Goal: Task Accomplishment & Management: Use online tool/utility

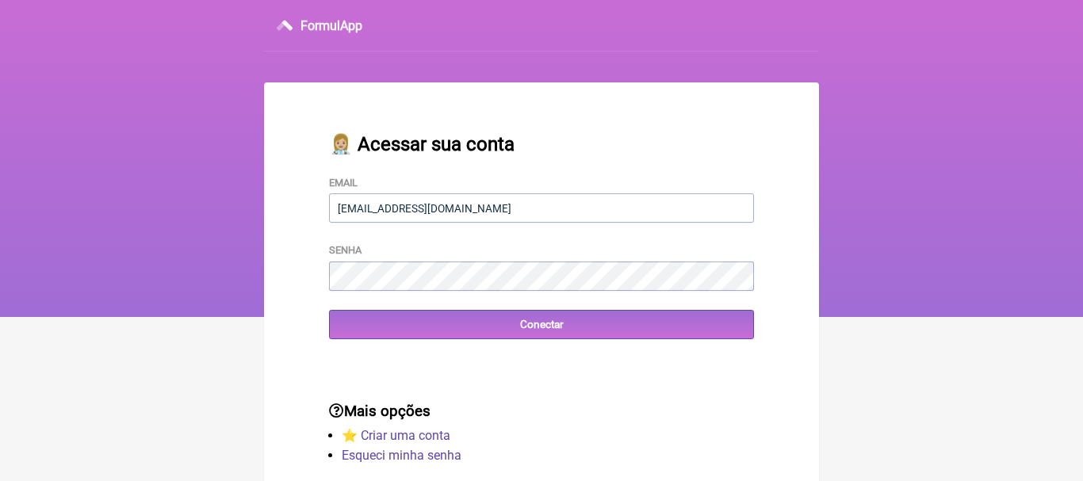
type input "[EMAIL_ADDRESS][DOMAIN_NAME]"
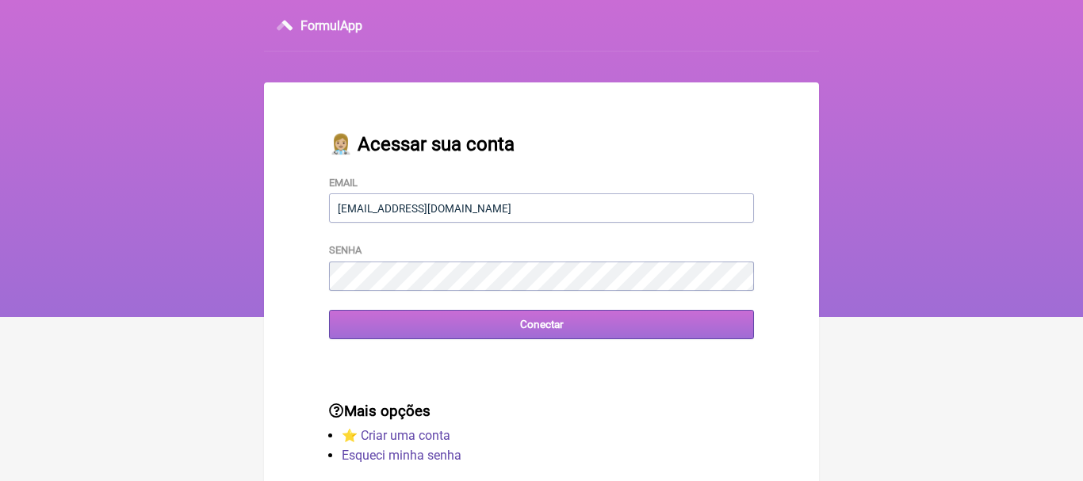
click at [507, 334] on input "Conectar" at bounding box center [541, 324] width 425 height 29
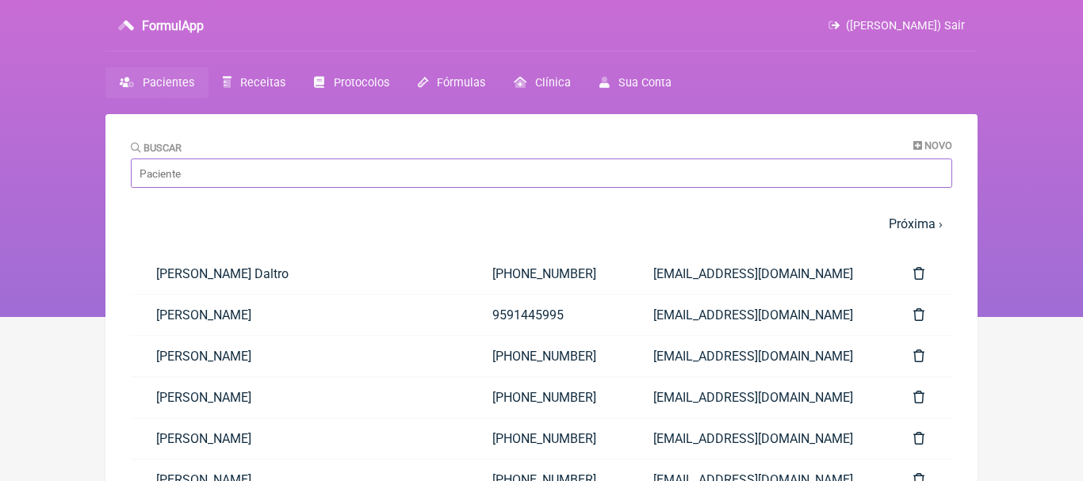
click at [253, 182] on input "Buscar" at bounding box center [541, 173] width 821 height 29
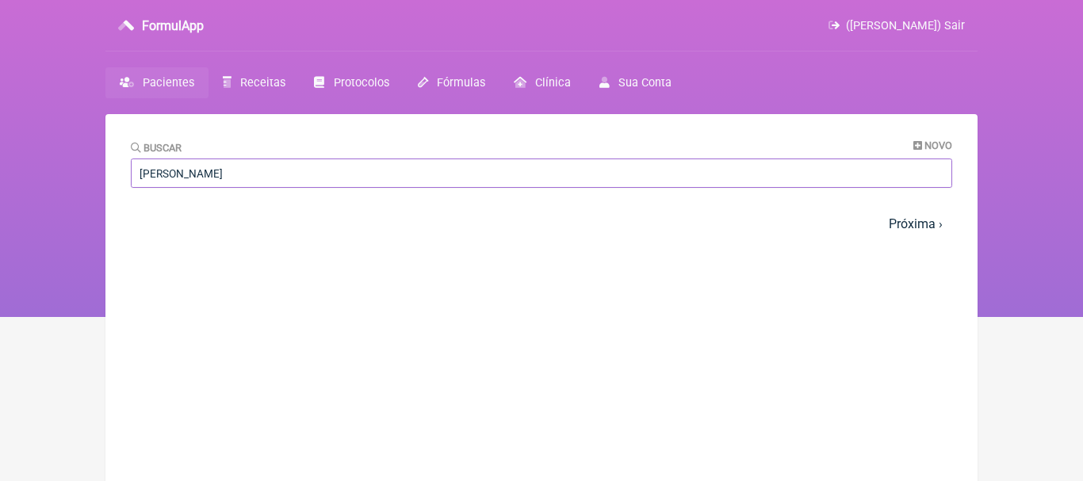
click at [151, 174] on input "[PERSON_NAME]" at bounding box center [541, 173] width 821 height 29
type input "[PERSON_NAME]"
click at [170, 79] on span "Pacientes" at bounding box center [169, 82] width 52 height 13
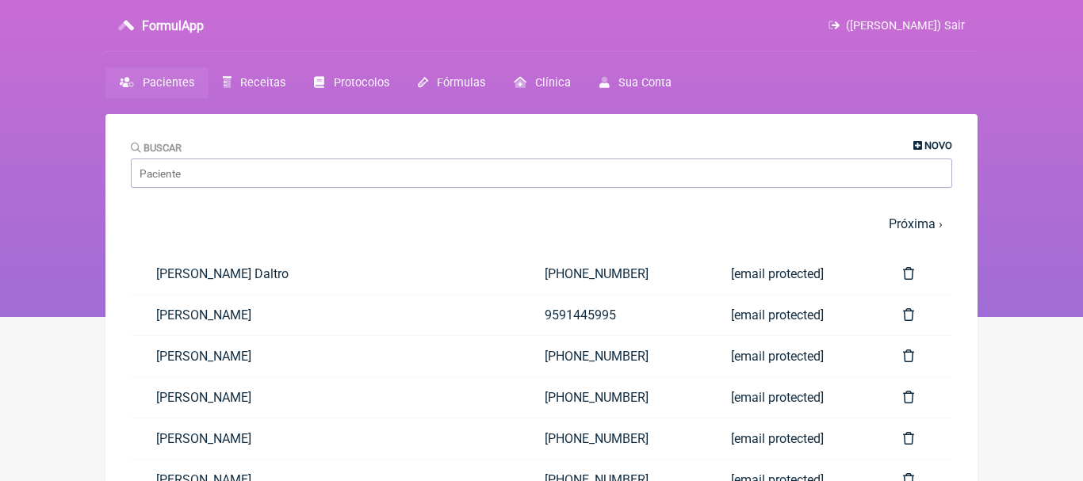
click at [925, 143] on span "Novo" at bounding box center [938, 146] width 28 height 12
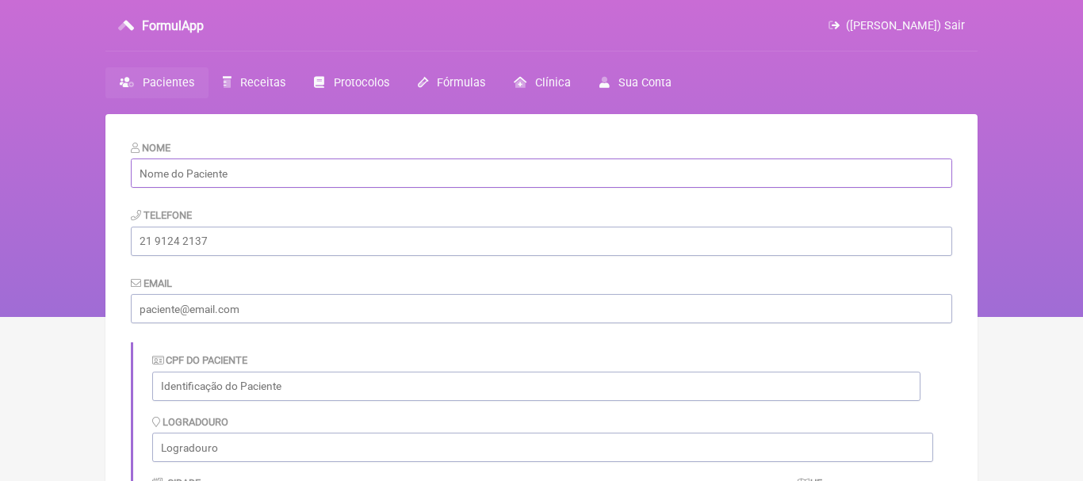
click at [518, 174] on input "text" at bounding box center [541, 173] width 821 height 29
paste input "[PERSON_NAME]"
type input "[PERSON_NAME]"
click at [320, 248] on input "tel" at bounding box center [541, 241] width 821 height 29
paste input "[PHONE_NUMBER]"
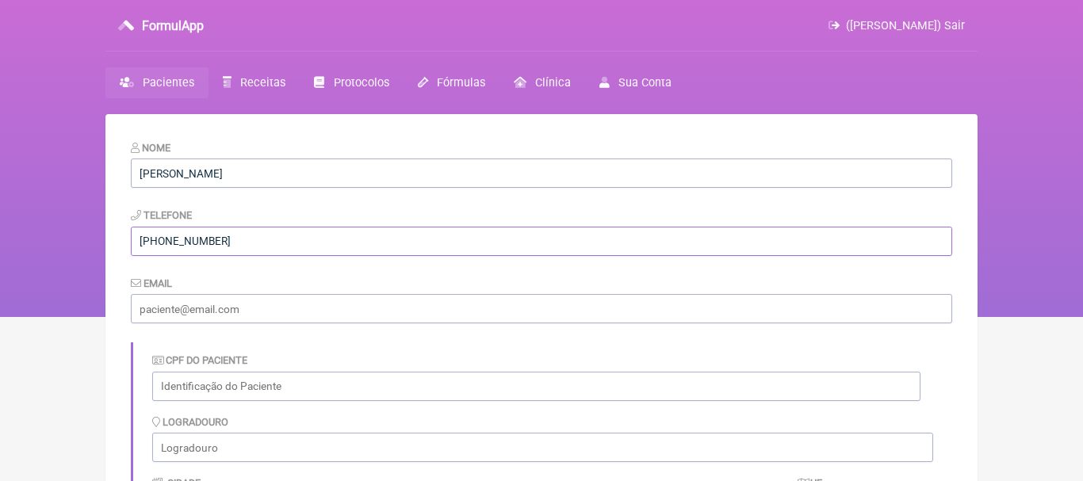
type input "[PHONE_NUMBER]"
click at [319, 304] on input "email" at bounding box center [541, 308] width 821 height 29
paste input "[EMAIL_ADDRESS][DOMAIN_NAME]"
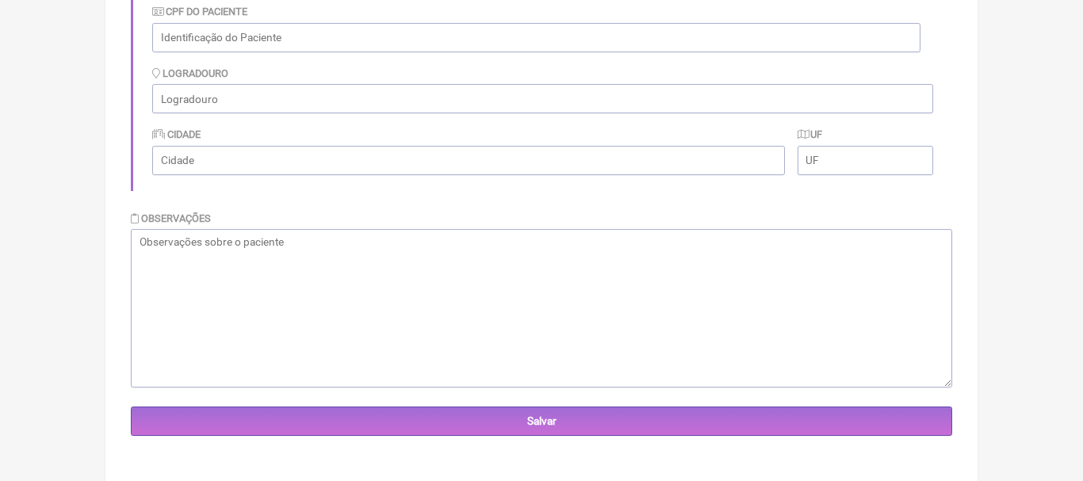
scroll to position [354, 0]
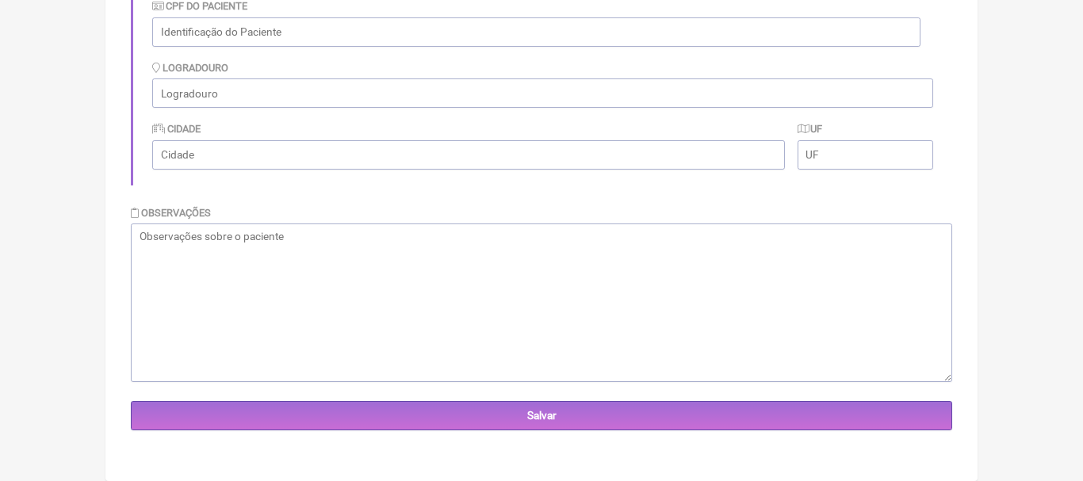
type input "[EMAIL_ADDRESS][DOMAIN_NAME]"
click at [781, 258] on textarea at bounding box center [541, 303] width 821 height 159
type textarea "A"
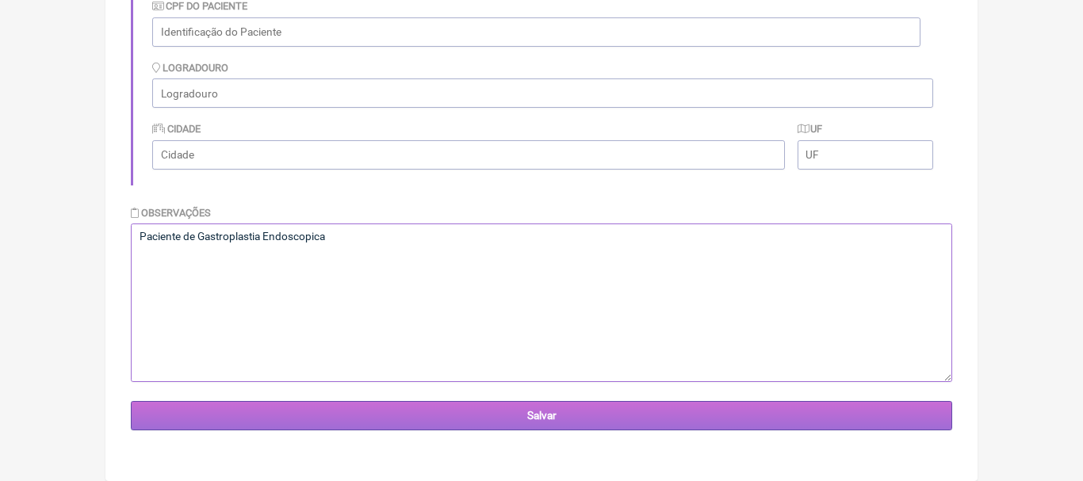
type textarea "Paciente de Gastroplastia Endoscopica"
click at [593, 418] on input "Salvar" at bounding box center [541, 415] width 821 height 29
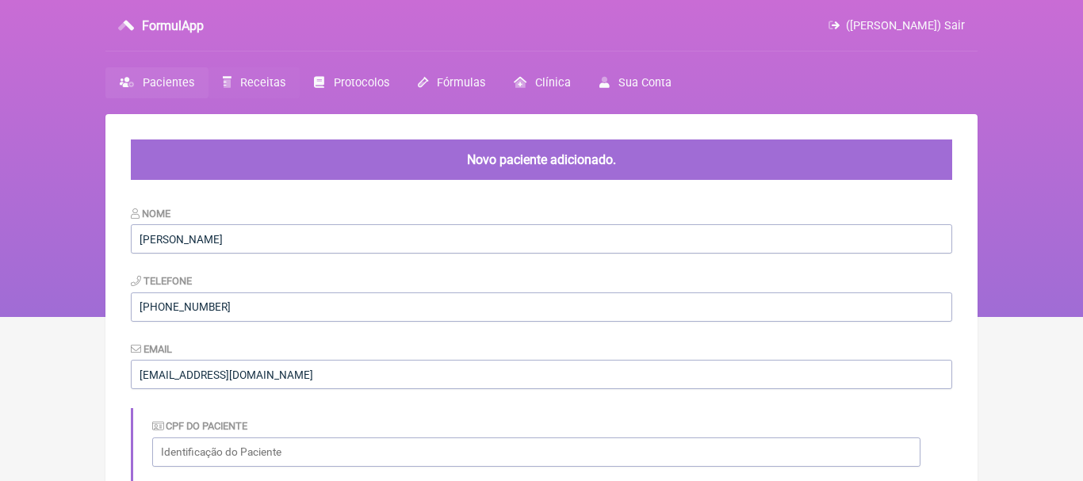
click at [270, 80] on span "Receitas" at bounding box center [262, 82] width 45 height 13
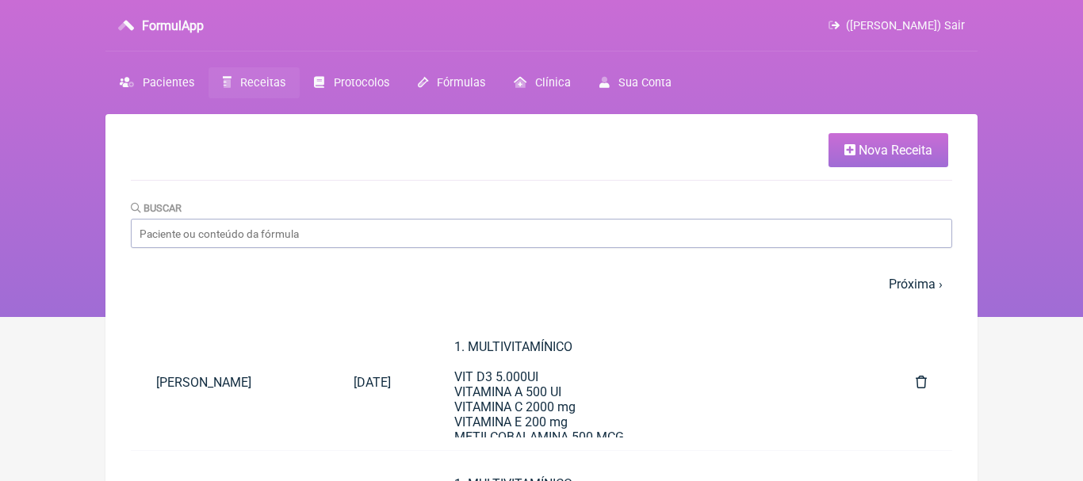
click at [861, 152] on span "Nova Receita" at bounding box center [896, 150] width 74 height 15
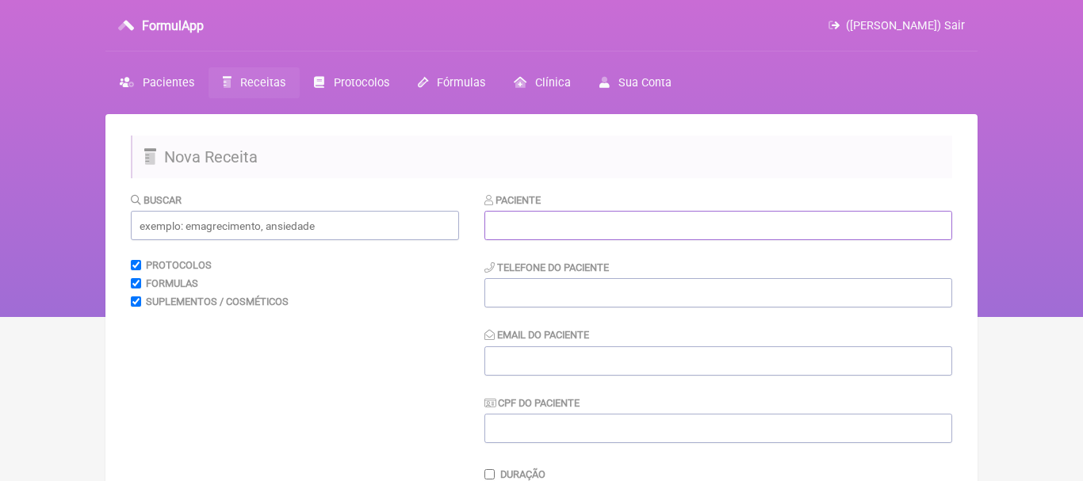
click at [652, 228] on input "text" at bounding box center [718, 225] width 468 height 29
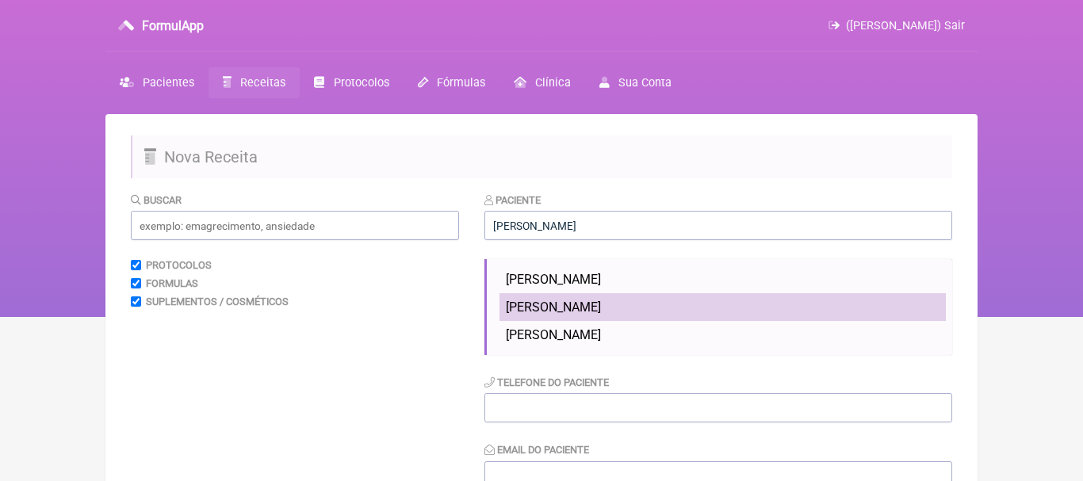
click at [573, 313] on span "[PERSON_NAME]" at bounding box center [553, 307] width 95 height 15
type input "[PERSON_NAME]"
type input "[PHONE_NUMBER]"
type input "[EMAIL_ADDRESS][DOMAIN_NAME]"
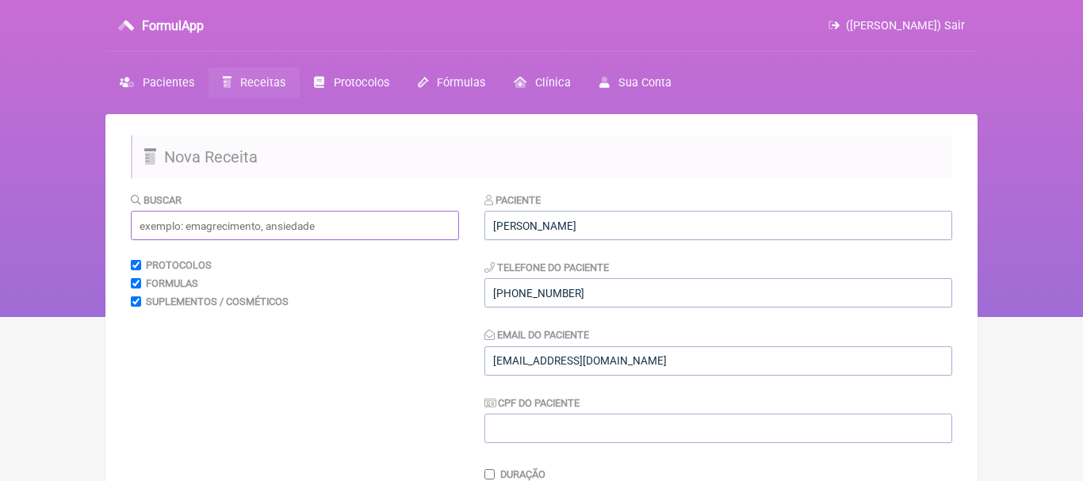
click at [407, 228] on input "text" at bounding box center [295, 225] width 328 height 29
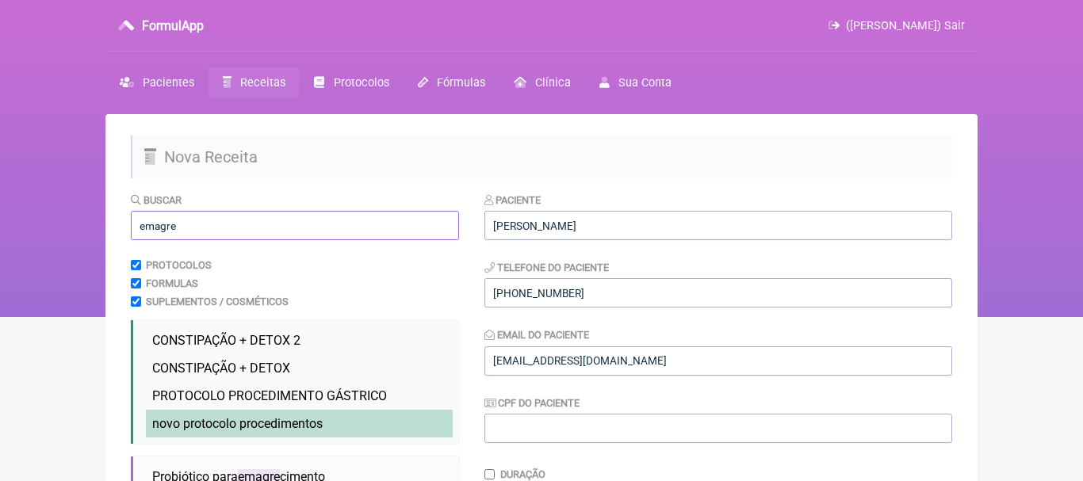
type input "emagre"
click at [247, 424] on span "novo protocolo procedimentos" at bounding box center [237, 423] width 170 height 15
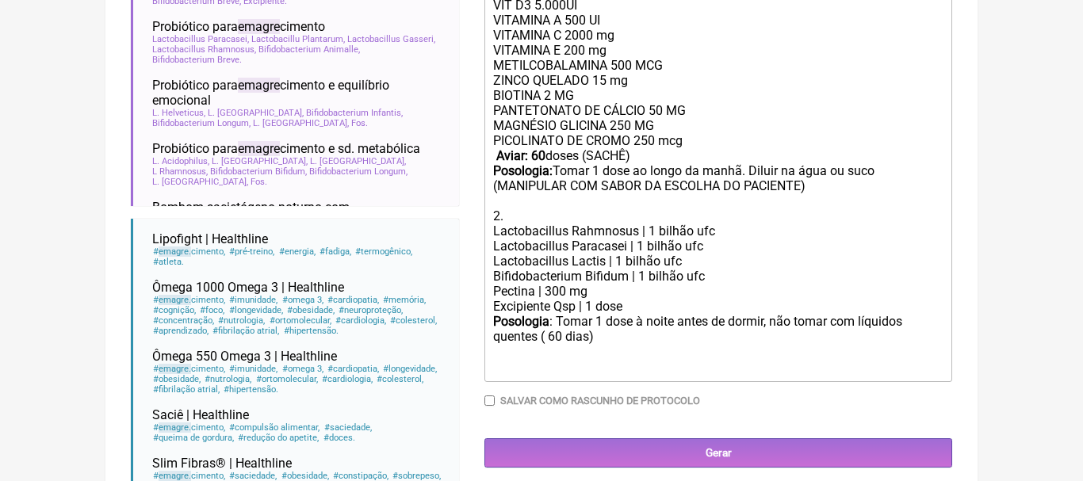
scroll to position [569, 0]
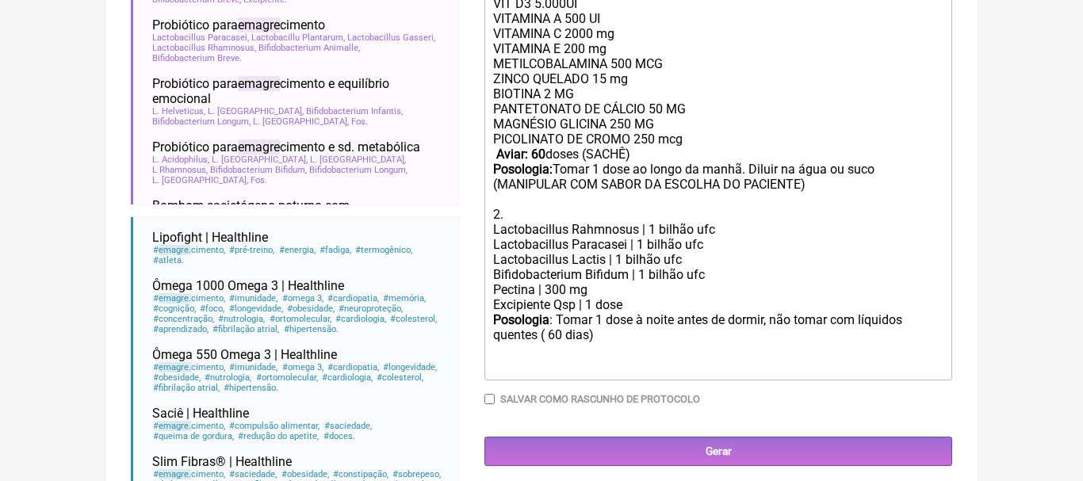
click at [543, 151] on strong "Aviar: 60" at bounding box center [520, 154] width 49 height 15
click at [750, 170] on div "PANTETONATO DE CÁLCIO 50 MG MAGNÉSIO GLICINA 250 MG PICOLINATO DE CROMO 250 mcg…" at bounding box center [718, 161] width 450 height 120
click at [783, 172] on div "PANTETONATO DE CÁLCIO 50 MG MAGNÉSIO GLICINA 250 MG PICOLINATO DE CROMO 250 mcg…" at bounding box center [718, 161] width 450 height 120
click at [557, 332] on div "Posologia : Tomar 1 dose à noite antes de dormir, não tomar com líquidos quente…" at bounding box center [718, 343] width 450 height 62
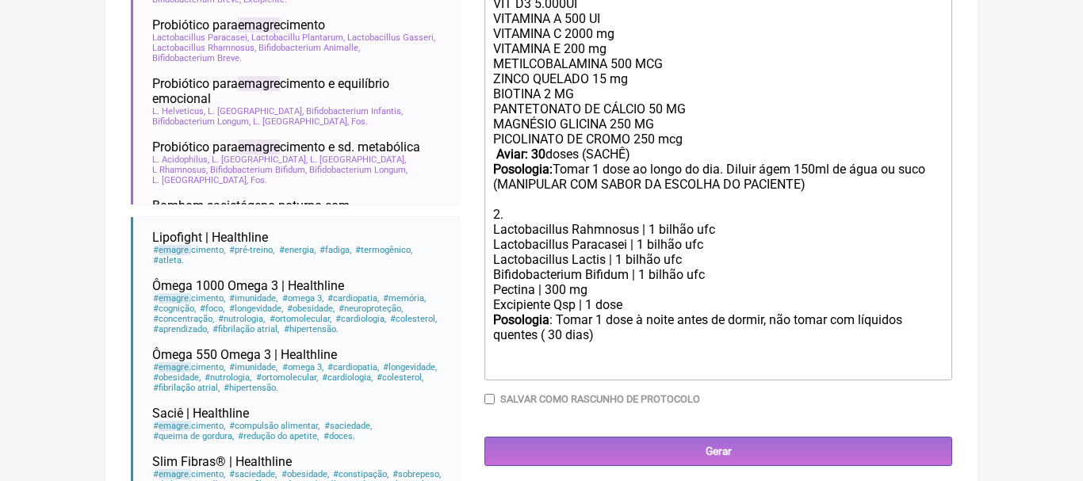
type trix-editor "<div>1. MULTIVITAMÍNICO<br><br>VIT D3 5.000UI<br>VITAMINA A 500 UI<br>&nbsp;VIT…"
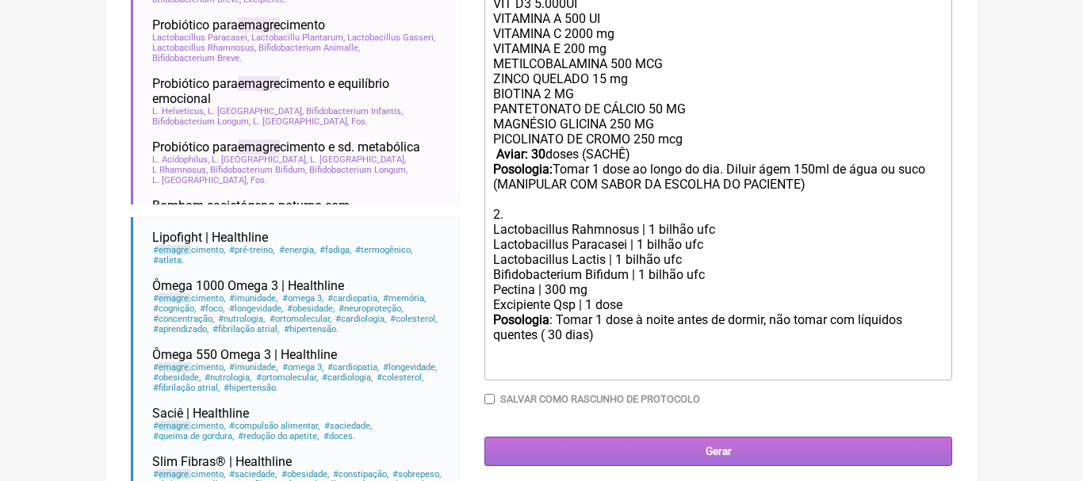
click at [724, 451] on input "Gerar" at bounding box center [718, 451] width 468 height 29
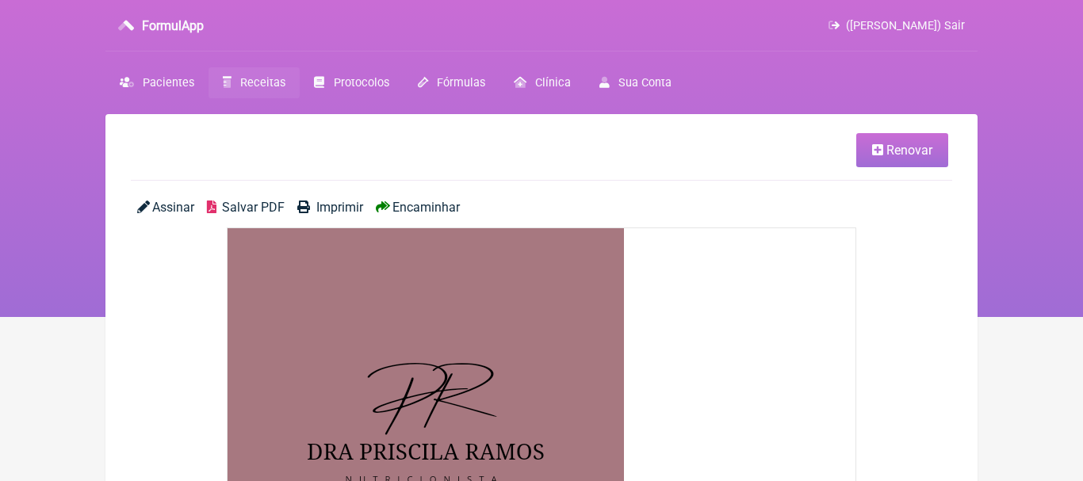
click at [431, 210] on span "Encaminhar" at bounding box center [425, 207] width 67 height 15
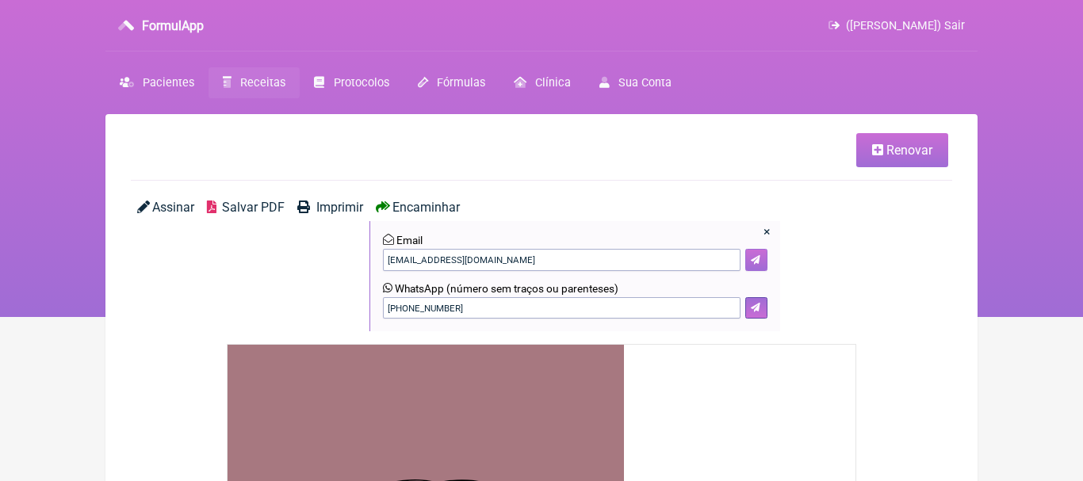
click at [759, 257] on icon at bounding box center [756, 260] width 10 height 10
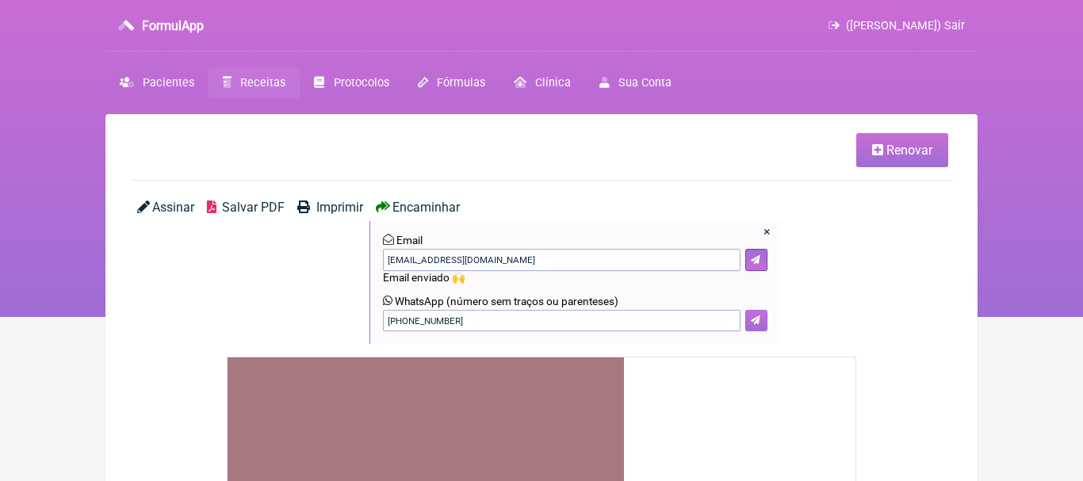
click at [757, 324] on icon at bounding box center [756, 321] width 10 height 10
click at [409, 325] on input "(21) 99649-0721" at bounding box center [562, 321] width 358 height 22
click at [434, 323] on input "21 99649-0721" at bounding box center [562, 321] width 358 height 22
click at [407, 323] on input "21 996490721" at bounding box center [562, 321] width 358 height 22
click at [422, 323] on input "21 96490721" at bounding box center [562, 321] width 358 height 22
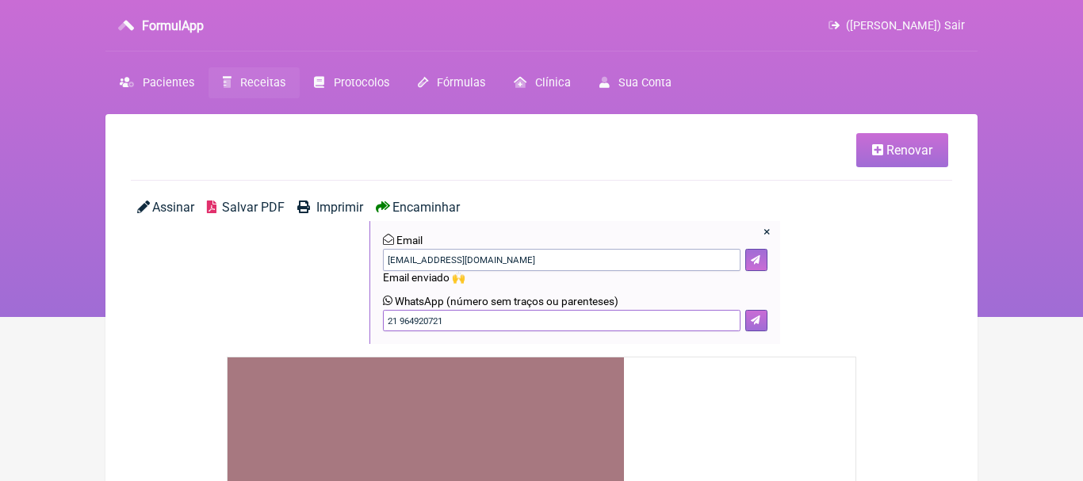
type input "21 964920721"
click at [764, 321] on button at bounding box center [756, 321] width 22 height 22
